Goal: Check status: Check status

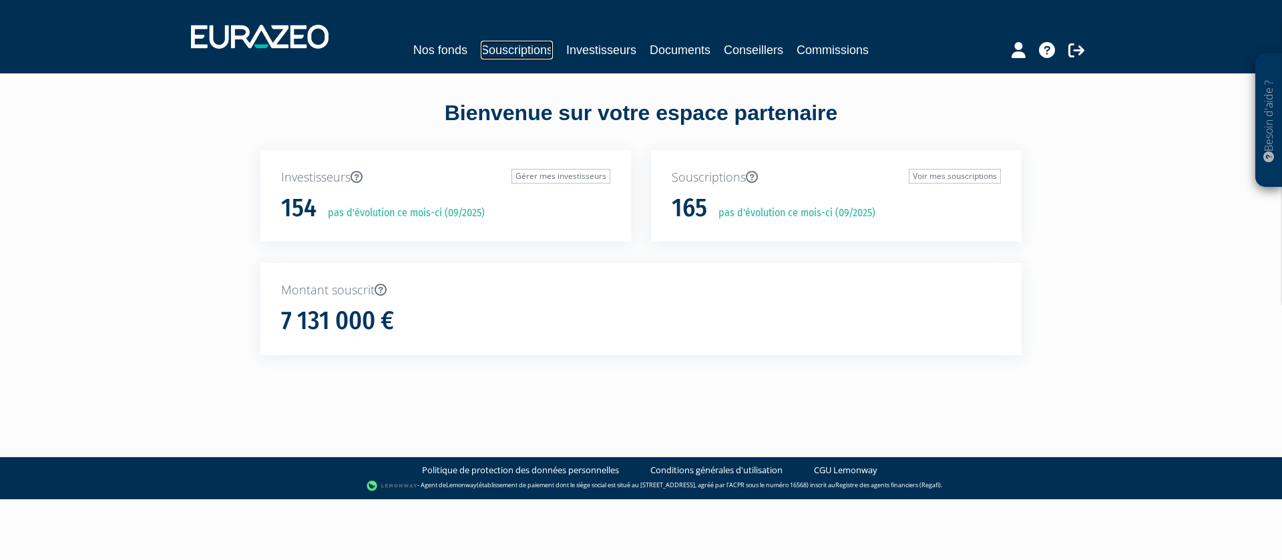
click at [519, 51] on link "Souscriptions" at bounding box center [517, 50] width 72 height 19
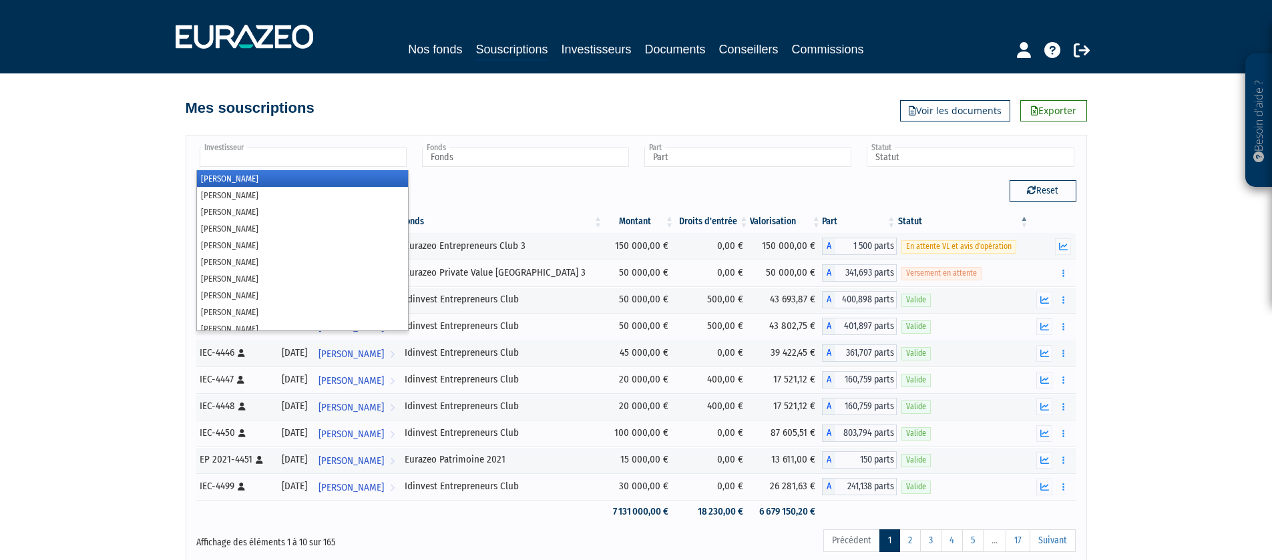
click at [286, 159] on input "text" at bounding box center [303, 157] width 207 height 19
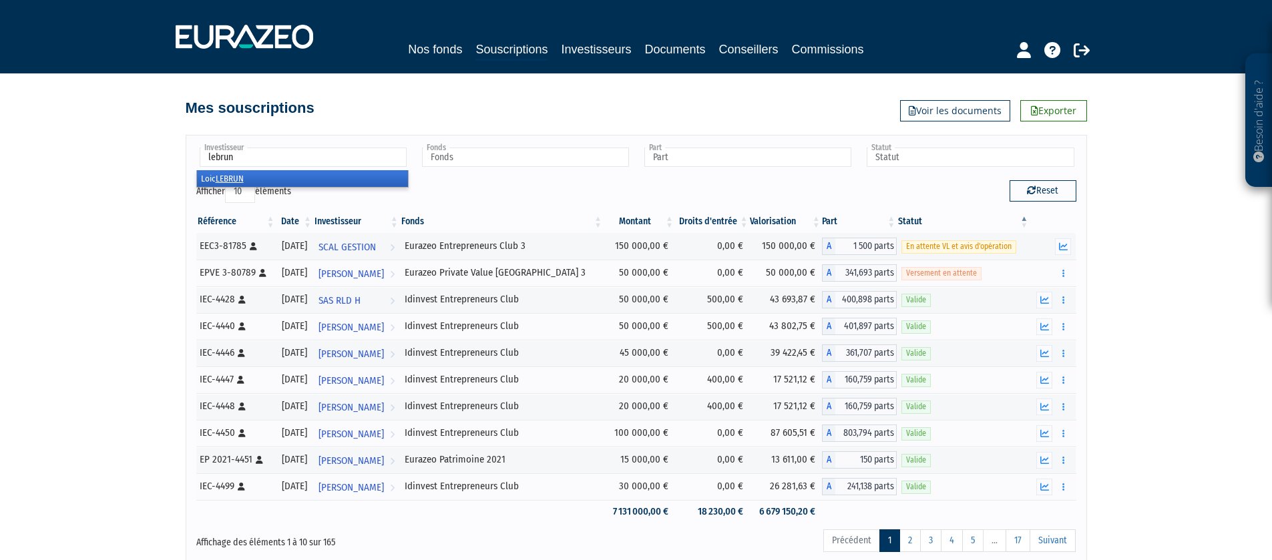
type input "lebrun"
click at [316, 172] on li "[PERSON_NAME]" at bounding box center [302, 178] width 211 height 17
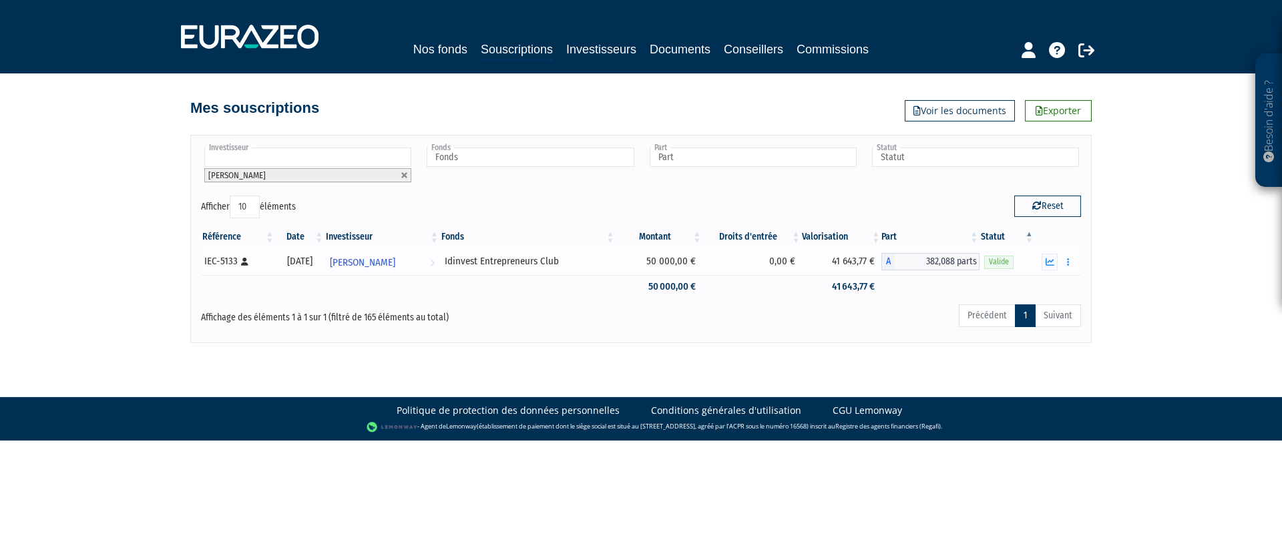
click at [491, 262] on div "Idinvest Entrepreneurs Club" at bounding box center [528, 261] width 167 height 14
click at [395, 264] on span "[PERSON_NAME]" at bounding box center [362, 262] width 65 height 25
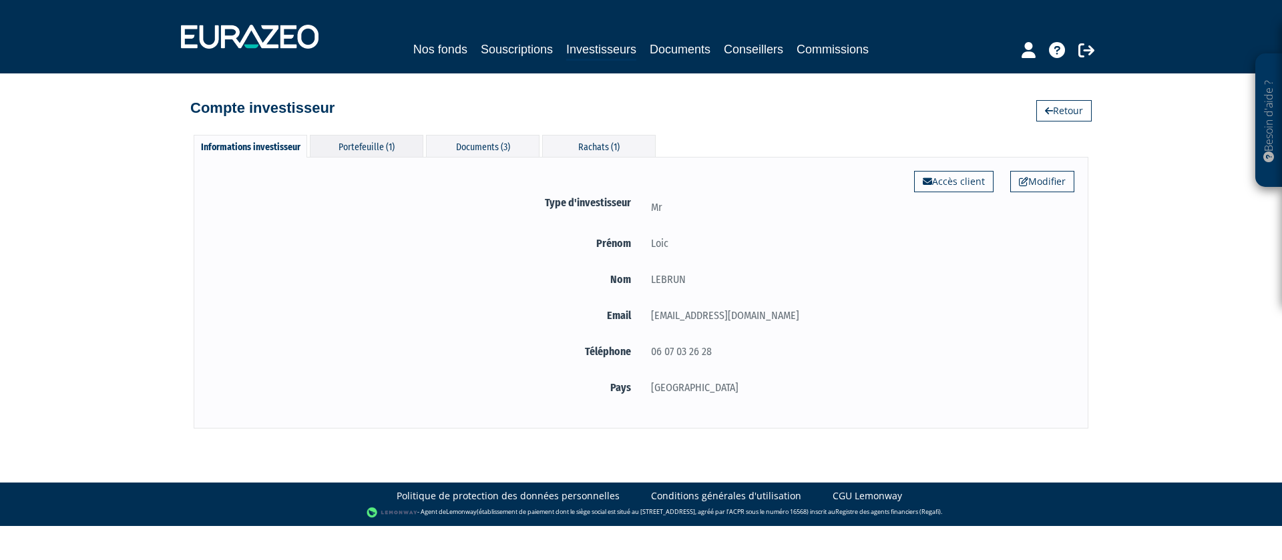
click at [376, 144] on div "Portefeuille (1)" at bounding box center [367, 146] width 114 height 22
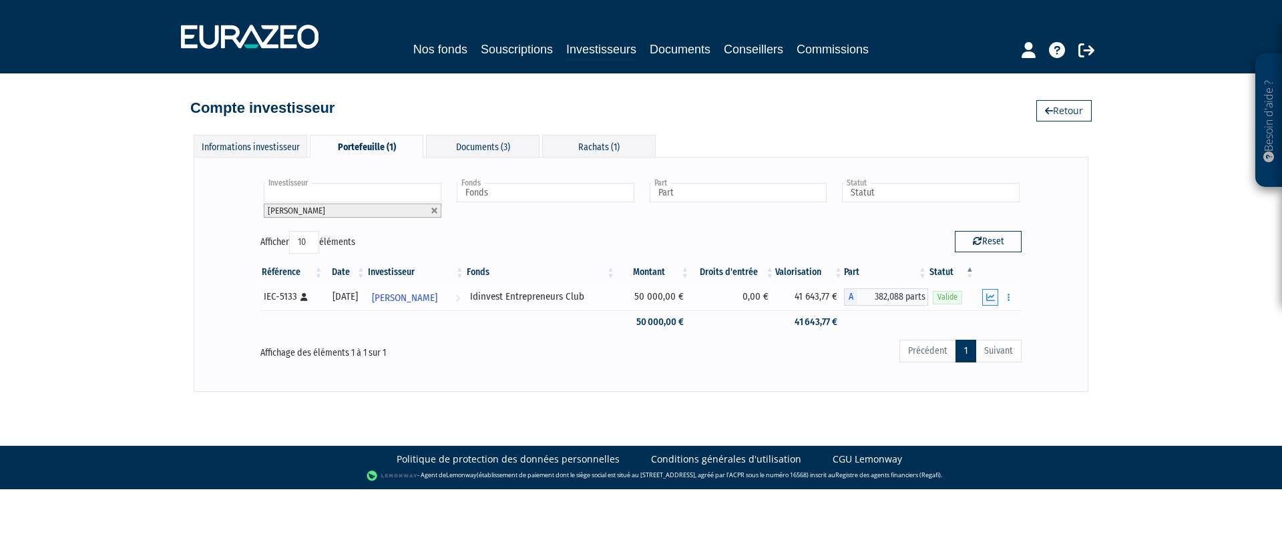
click at [985, 297] on button "button" at bounding box center [990, 297] width 16 height 17
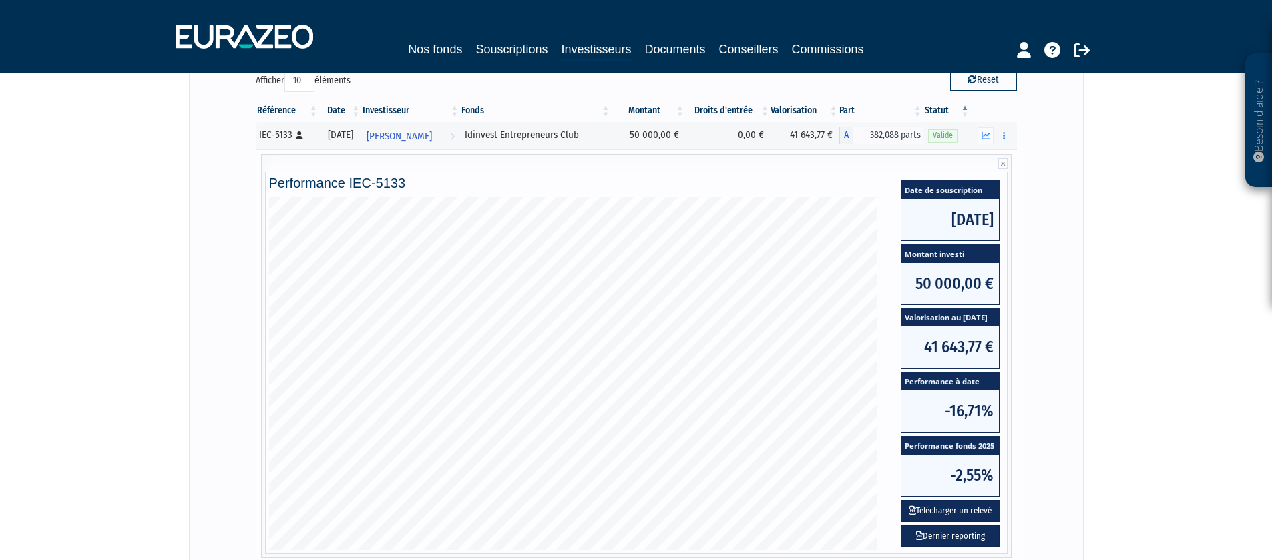
scroll to position [161, 0]
click at [1000, 136] on button "button" at bounding box center [1004, 136] width 16 height 17
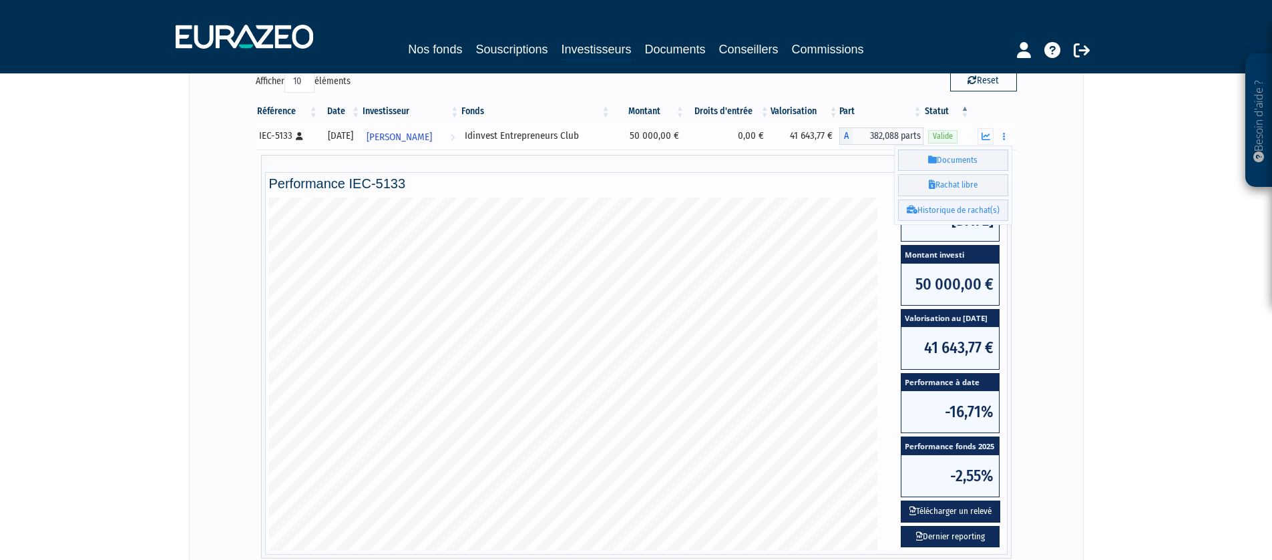
click at [967, 210] on link "Historique de rachat(s)" at bounding box center [953, 211] width 110 height 22
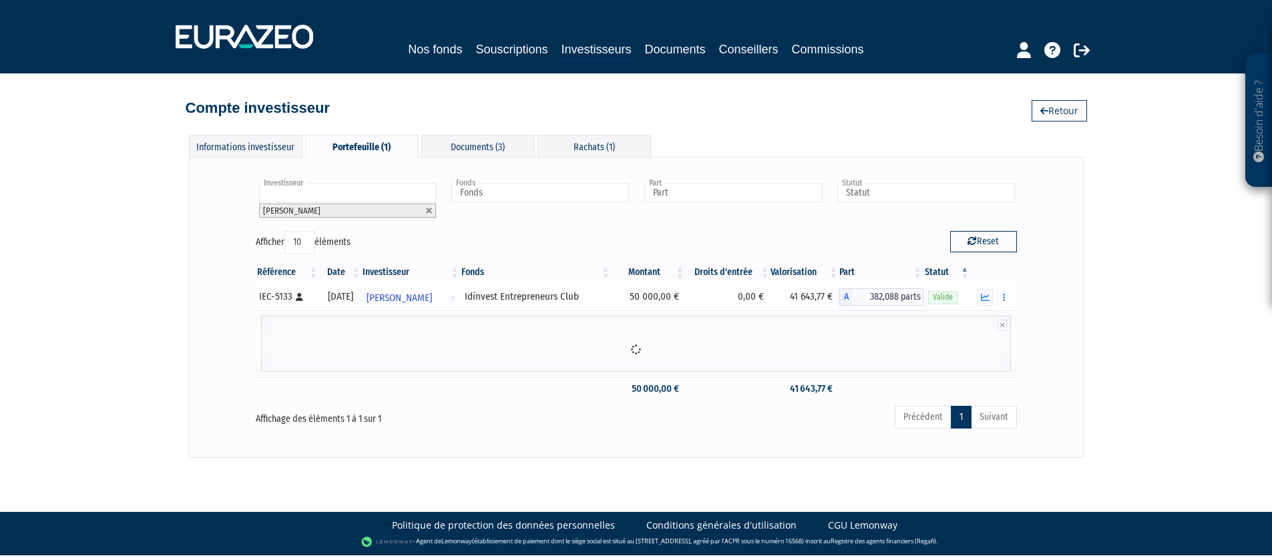
scroll to position [0, 0]
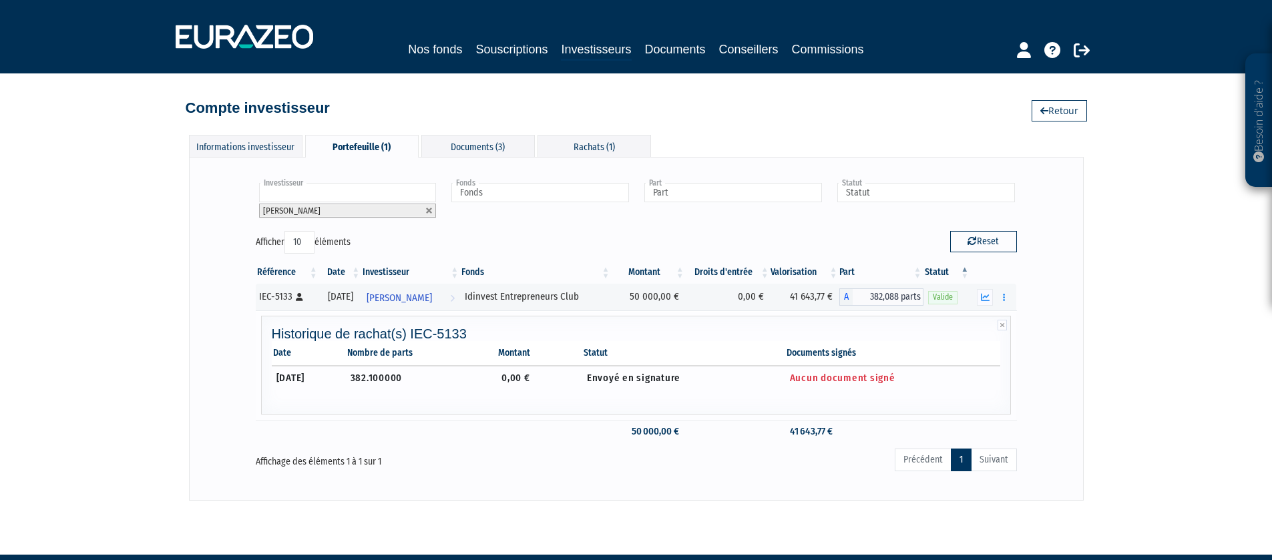
click at [870, 381] on span "Aucun document signé" at bounding box center [843, 378] width 106 height 12
click at [261, 151] on div "Informations investisseur" at bounding box center [246, 146] width 114 height 22
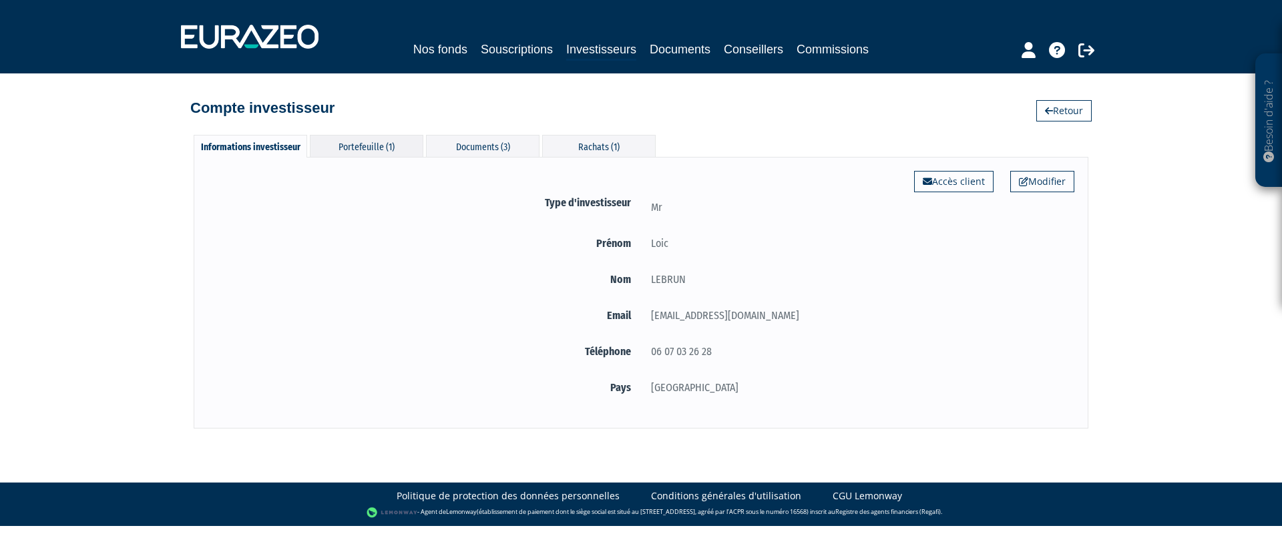
click at [379, 146] on div "Portefeuille (1)" at bounding box center [367, 146] width 114 height 22
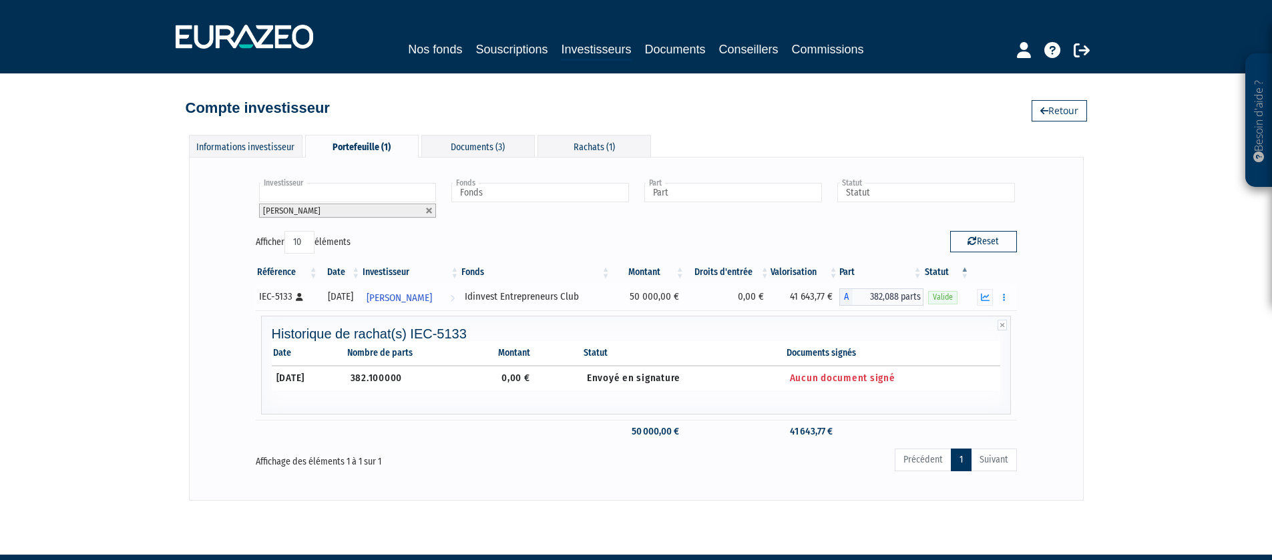
click at [499, 303] on div "Idinvest Entrepreneurs Club" at bounding box center [536, 297] width 142 height 14
click at [983, 296] on icon "button" at bounding box center [985, 297] width 9 height 9
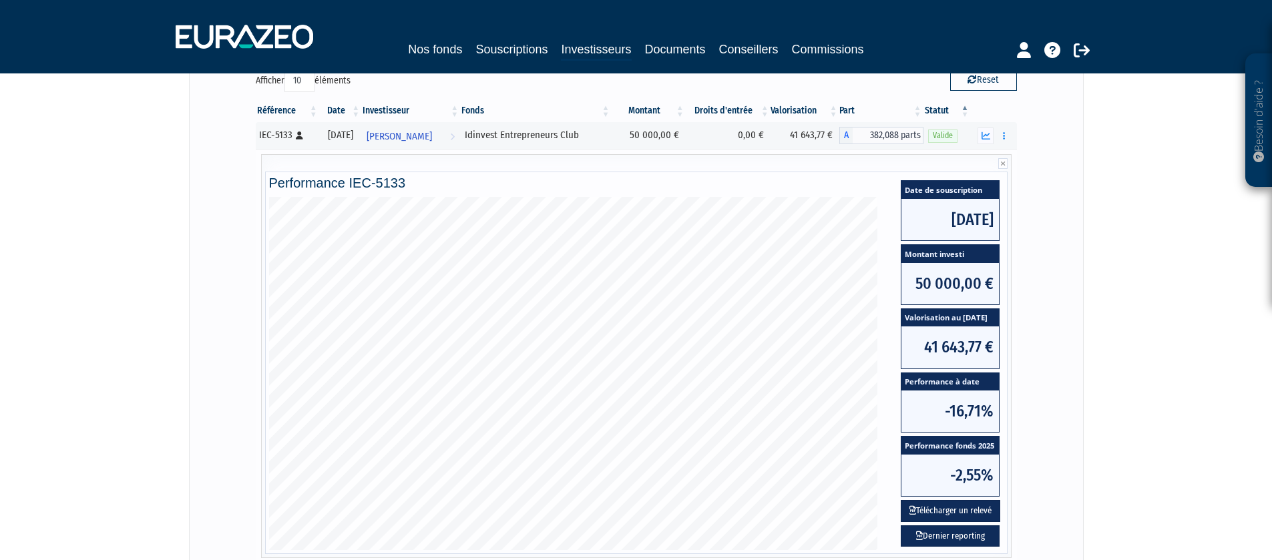
scroll to position [170, 0]
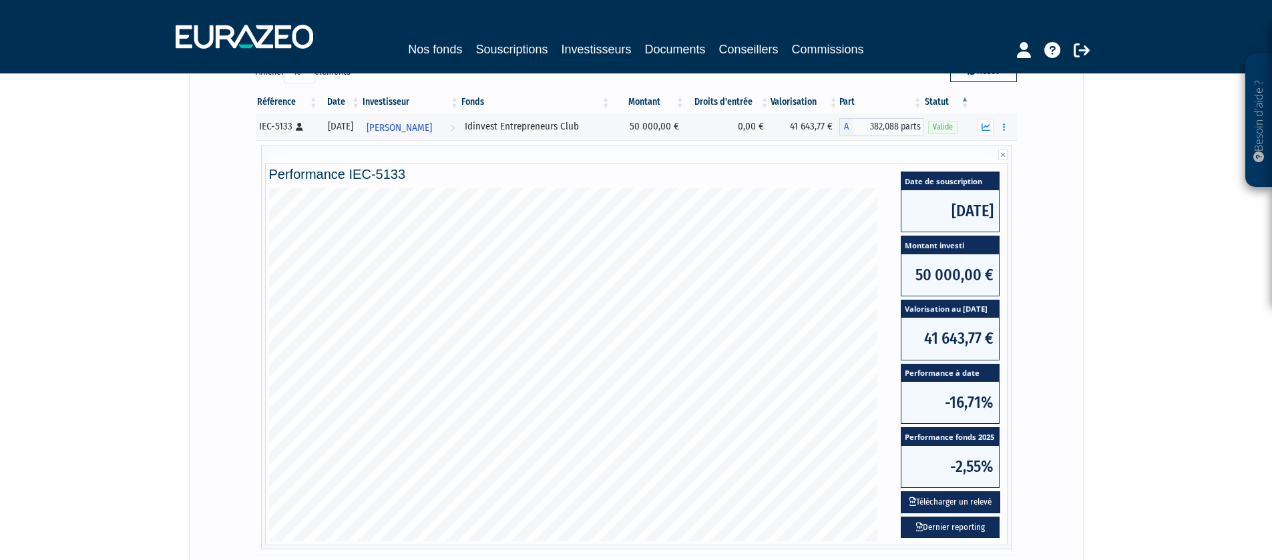
click at [962, 336] on span "41 643,77 €" at bounding box center [950, 338] width 97 height 41
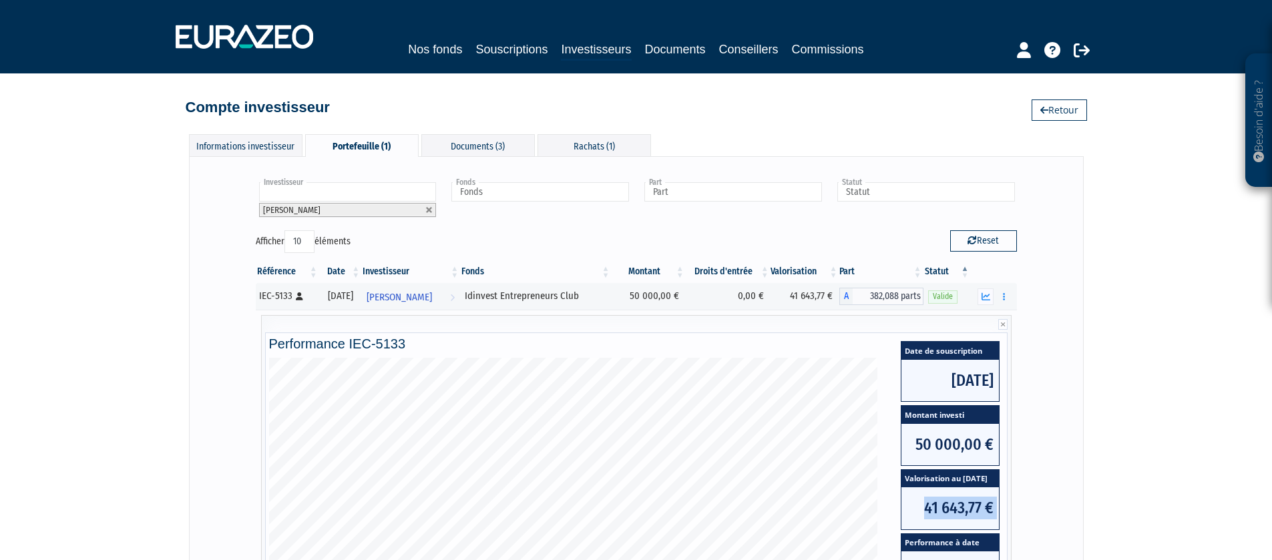
scroll to position [0, 0]
click at [596, 148] on div "Rachats (1)" at bounding box center [595, 146] width 114 height 22
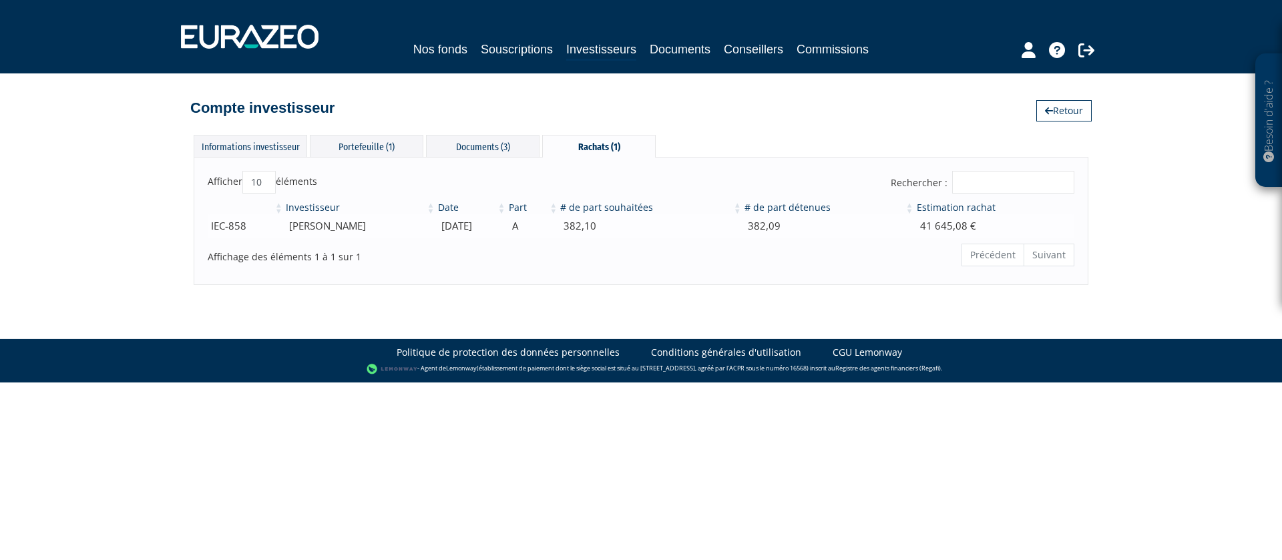
click at [684, 226] on td "382,10" at bounding box center [651, 225] width 184 height 23
click at [351, 143] on div "Portefeuille (1)" at bounding box center [367, 146] width 114 height 22
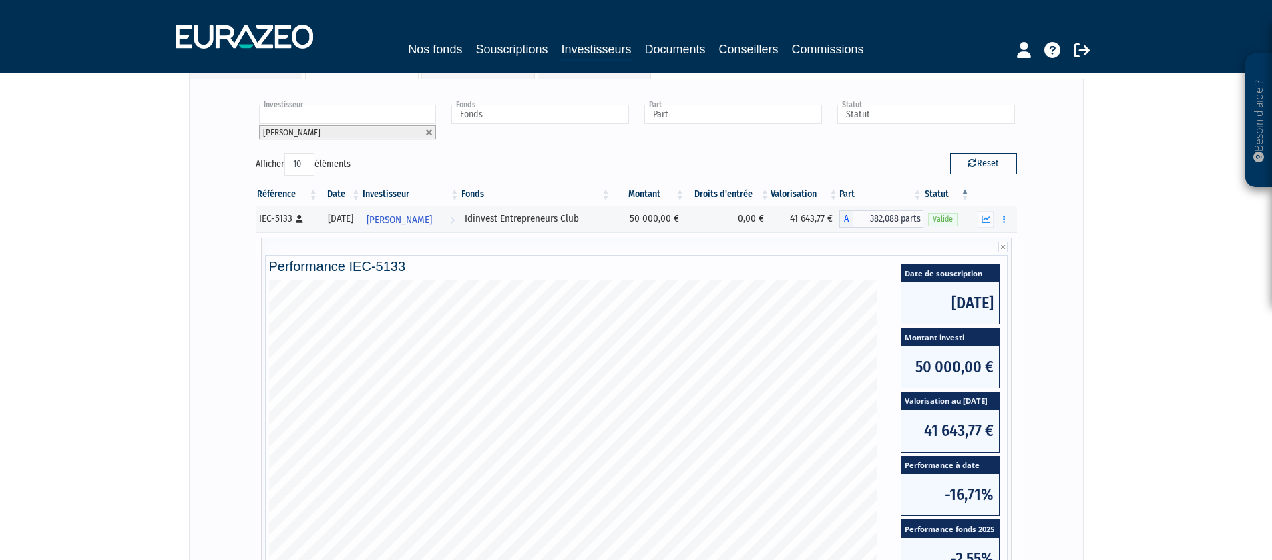
scroll to position [1, 0]
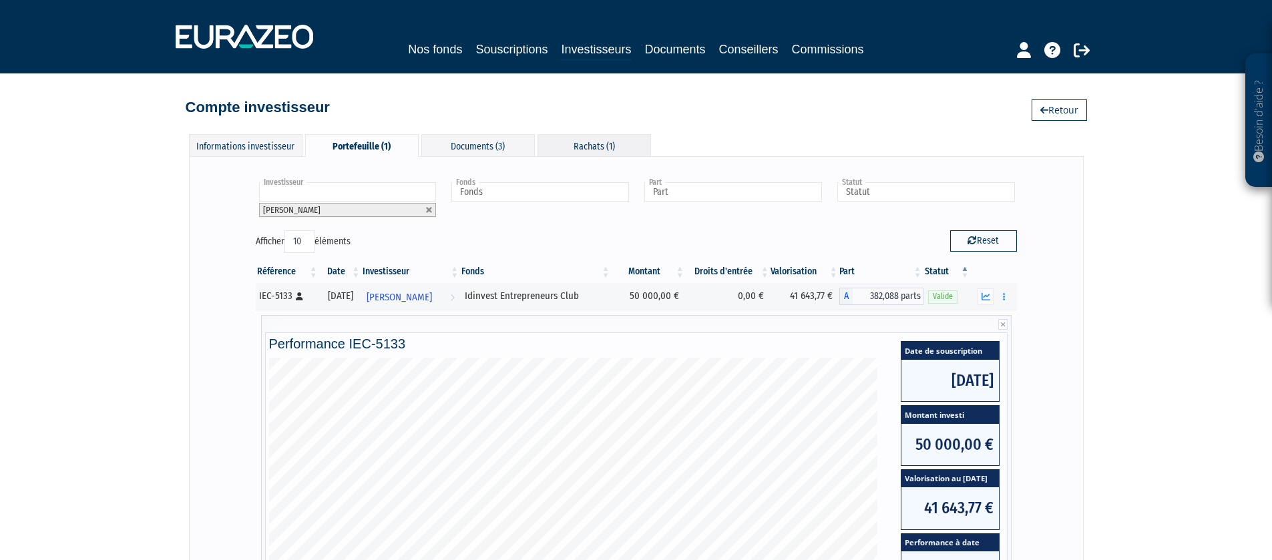
click at [582, 146] on div "Rachats (1)" at bounding box center [595, 145] width 114 height 22
